Goal: Task Accomplishment & Management: Complete application form

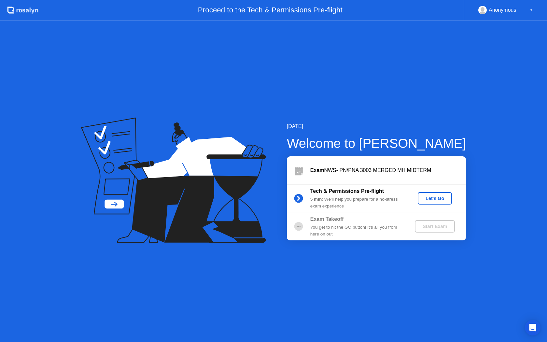
click at [440, 202] on button "Let's Go" at bounding box center [435, 198] width 34 height 12
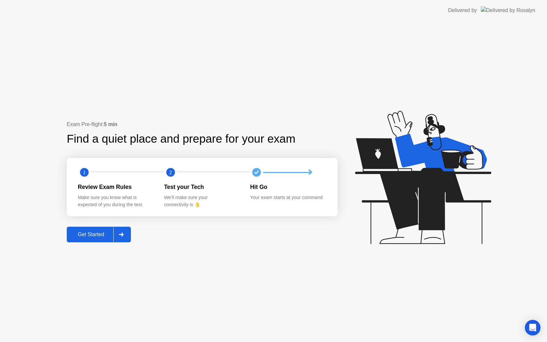
click at [86, 241] on button "Get Started" at bounding box center [99, 235] width 64 height 16
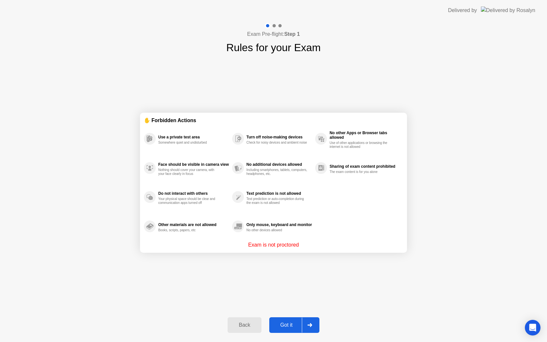
click at [293, 325] on div "Got it" at bounding box center [286, 325] width 31 height 6
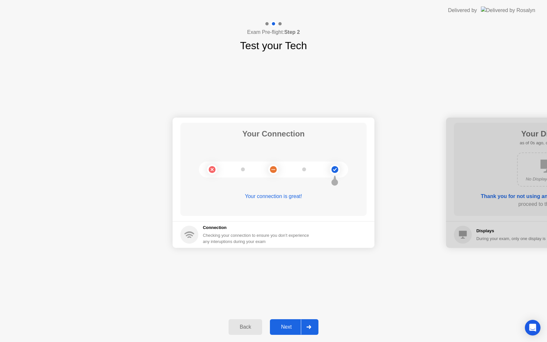
click at [293, 325] on div "Next" at bounding box center [286, 327] width 29 height 6
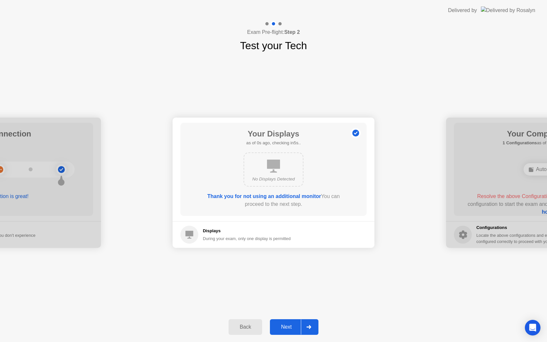
click at [293, 325] on div "Next" at bounding box center [286, 327] width 29 height 6
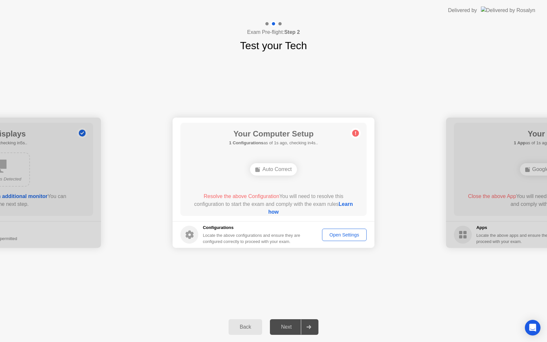
click at [293, 325] on div "Next" at bounding box center [286, 327] width 29 height 6
click at [298, 325] on div "Next" at bounding box center [286, 327] width 29 height 6
click at [299, 326] on div "Next" at bounding box center [286, 327] width 29 height 6
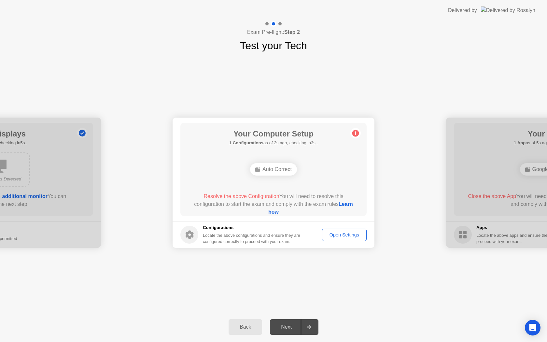
click at [279, 175] on div "Auto Correct" at bounding box center [273, 169] width 47 height 12
click at [336, 236] on div "Open Settings" at bounding box center [345, 234] width 40 height 5
click at [345, 235] on div "Open Settings" at bounding box center [345, 234] width 40 height 5
click at [287, 172] on div "Auto Correct" at bounding box center [273, 169] width 47 height 12
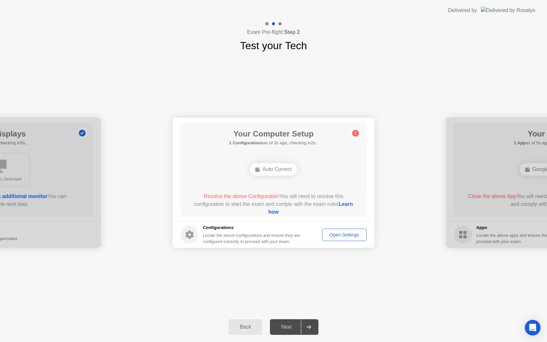
click at [277, 213] on link "Learn how" at bounding box center [310, 207] width 85 height 13
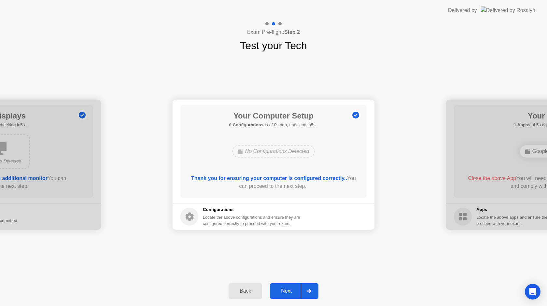
click at [293, 282] on div "Back Next" at bounding box center [273, 291] width 547 height 30
click at [293, 287] on button "Next" at bounding box center [294, 291] width 49 height 16
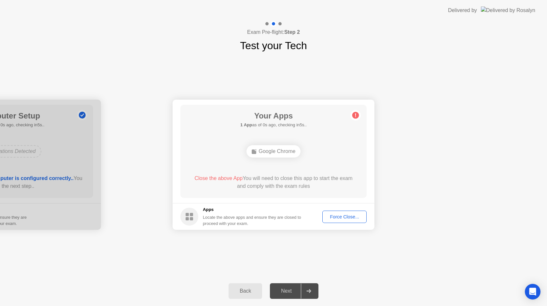
click at [343, 216] on div "Force Close..." at bounding box center [345, 216] width 40 height 5
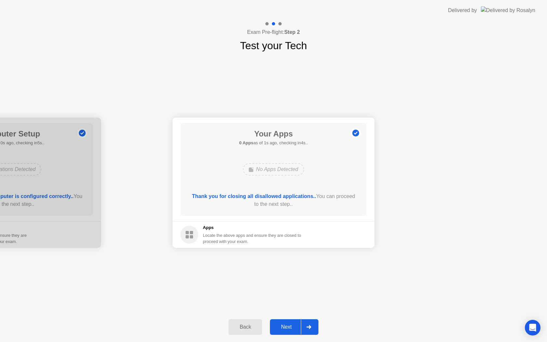
click at [291, 327] on div "Next" at bounding box center [286, 327] width 29 height 6
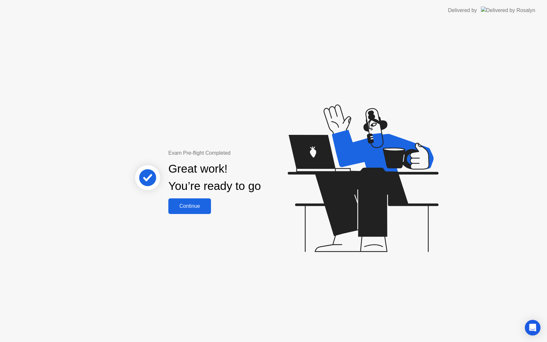
click at [200, 205] on div "Continue" at bounding box center [189, 206] width 39 height 6
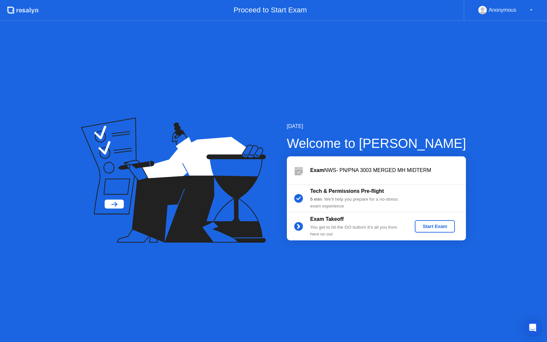
click at [437, 227] on div "Start Exam" at bounding box center [435, 226] width 35 height 5
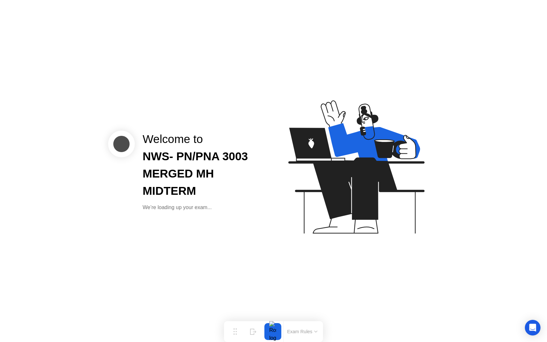
click at [328, 226] on icon at bounding box center [355, 170] width 168 height 167
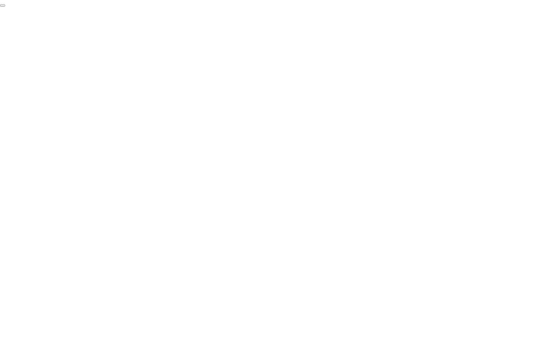
click div "End Proctoring Session"
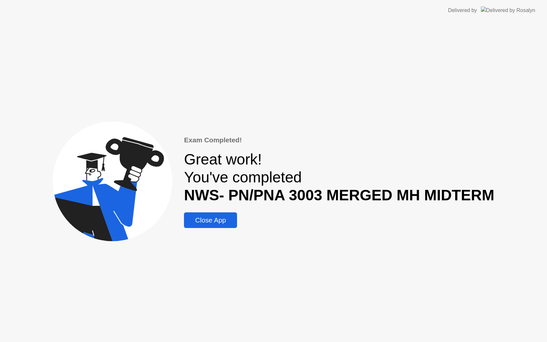
click at [228, 227] on button "Close App" at bounding box center [210, 220] width 53 height 16
